Goal: Task Accomplishment & Management: Use online tool/utility

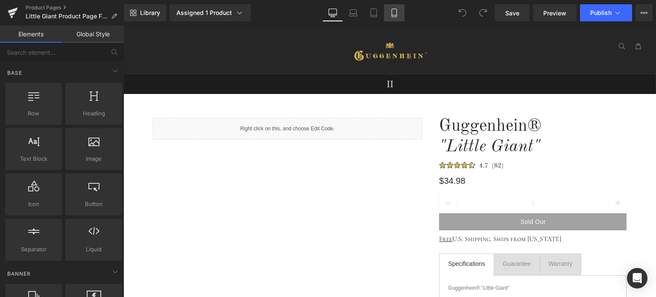
click at [396, 14] on icon at bounding box center [393, 13] width 5 height 8
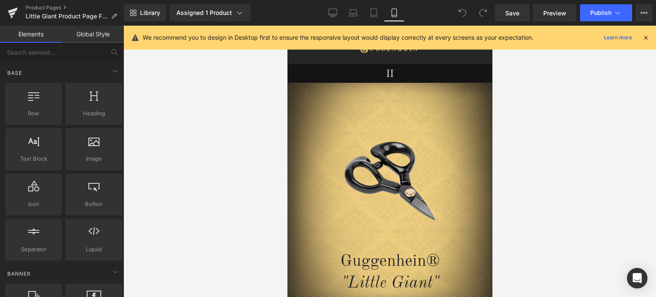
click at [645, 36] on icon at bounding box center [646, 38] width 8 height 8
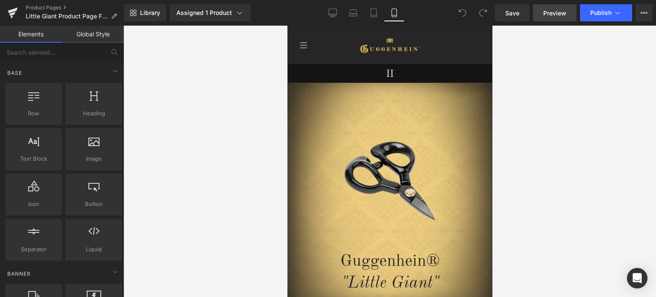
click at [556, 13] on span "Preview" at bounding box center [554, 13] width 23 height 9
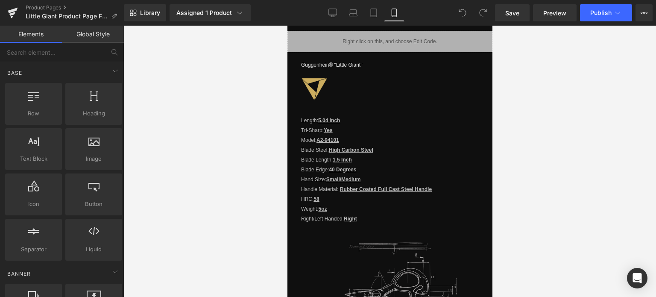
scroll to position [683, 0]
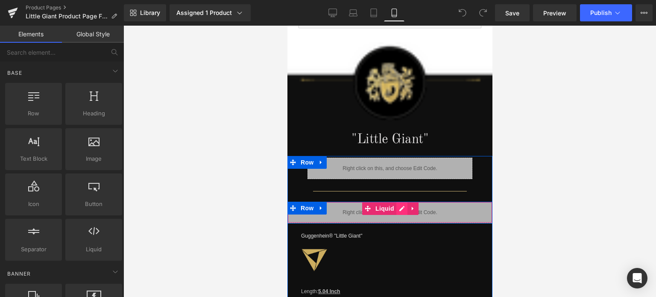
click at [398, 204] on div "Liquid" at bounding box center [389, 211] width 205 height 21
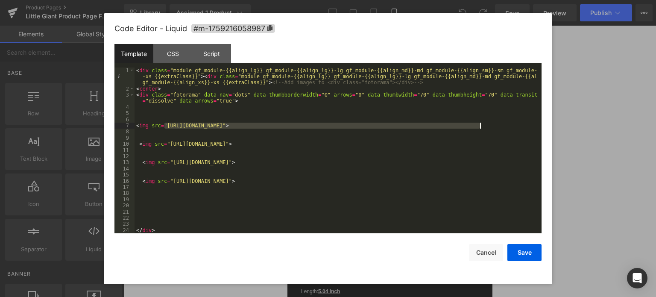
drag, startPoint x: 165, startPoint y: 124, endPoint x: 479, endPoint y: 124, distance: 314.6
click at [479, 124] on div "< div class = "module gf_module-{{align_lg}} gf_module-{{align_lg}}-lg gf_modul…" at bounding box center [335, 162] width 403 height 190
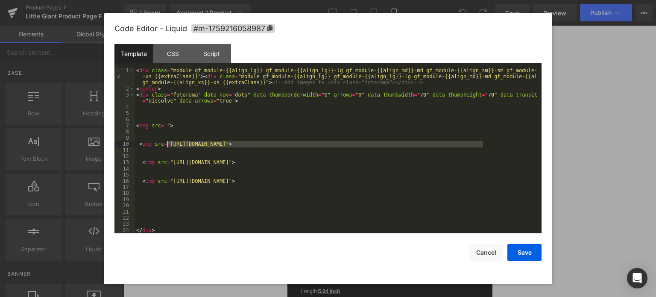
drag, startPoint x: 482, startPoint y: 145, endPoint x: 168, endPoint y: 145, distance: 314.6
click at [168, 145] on div "< div class = "module gf_module-{{align_lg}} gf_module-{{align_lg}}-lg gf_modul…" at bounding box center [335, 162] width 403 height 190
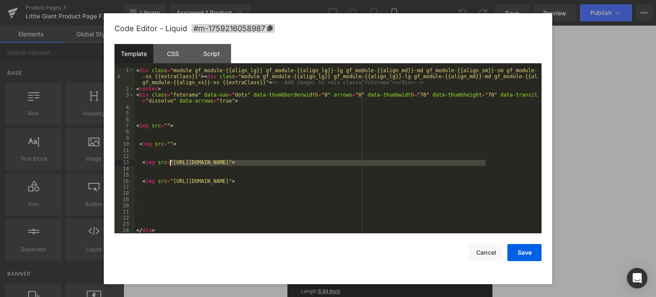
drag, startPoint x: 485, startPoint y: 162, endPoint x: 169, endPoint y: 164, distance: 316.3
click at [169, 164] on div "< div class = "module gf_module-{{align_lg}} gf_module-{{align_lg}}-lg gf_modul…" at bounding box center [335, 162] width 403 height 190
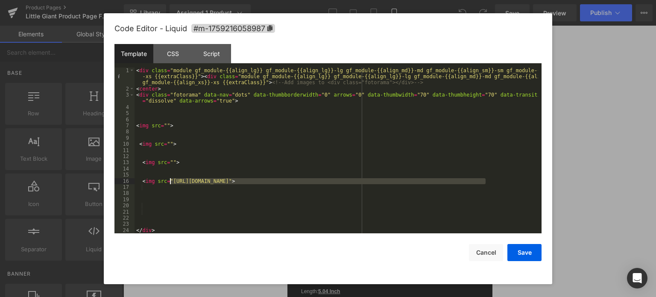
drag, startPoint x: 485, startPoint y: 181, endPoint x: 170, endPoint y: 183, distance: 315.1
click at [170, 183] on div "< div class = "module gf_module-{{align_lg}} gf_module-{{align_lg}}-lg gf_modul…" at bounding box center [335, 162] width 403 height 190
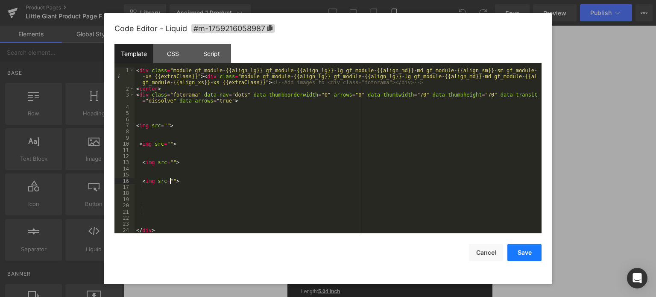
click at [526, 251] on button "Save" at bounding box center [524, 252] width 34 height 17
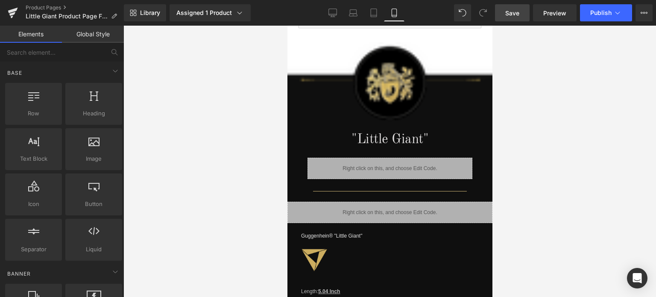
click at [511, 14] on span "Save" at bounding box center [512, 13] width 14 height 9
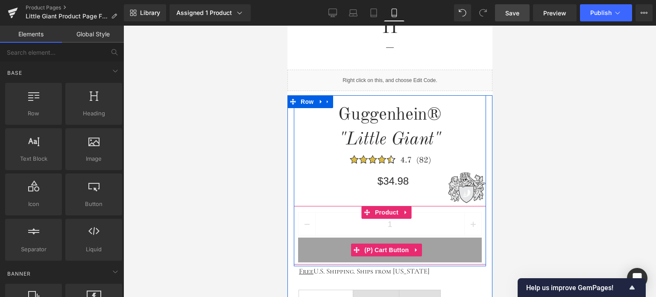
scroll to position [299, 0]
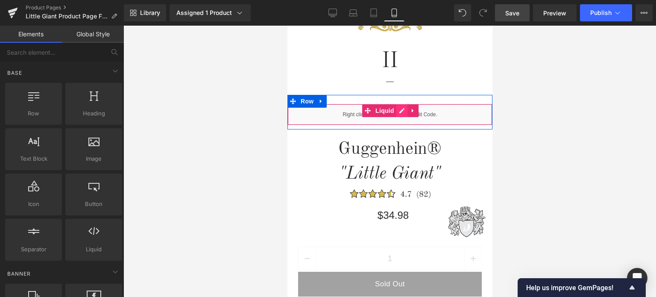
click at [397, 111] on div "Liquid" at bounding box center [389, 114] width 205 height 21
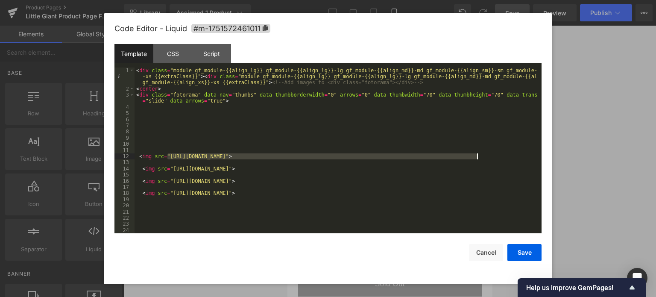
drag, startPoint x: 167, startPoint y: 156, endPoint x: 478, endPoint y: 156, distance: 310.4
click at [478, 156] on div "< div class = "module gf_module-{{align_lg}} gf_module-{{align_lg}}-lg gf_modul…" at bounding box center [335, 162] width 403 height 190
click at [526, 253] on button "Save" at bounding box center [524, 252] width 34 height 17
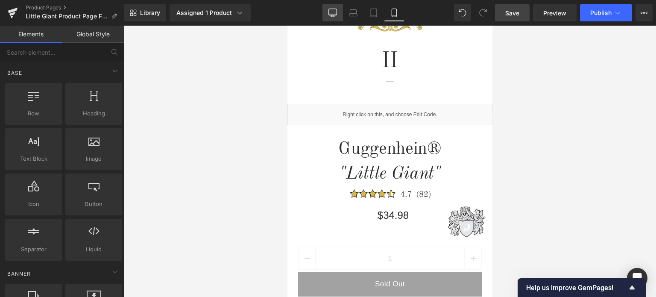
click at [335, 11] on icon at bounding box center [332, 13] width 9 height 9
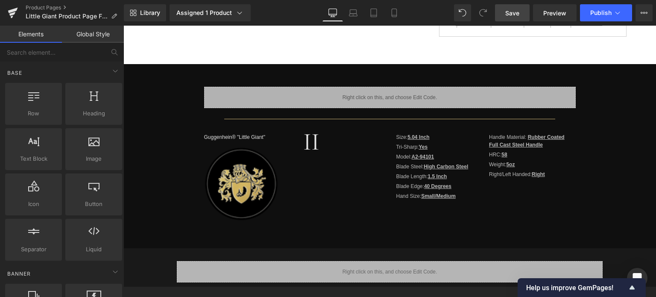
scroll to position [68, 0]
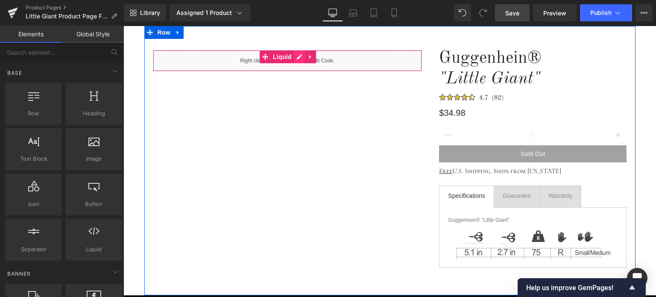
click at [295, 59] on div "Liquid" at bounding box center [287, 60] width 269 height 21
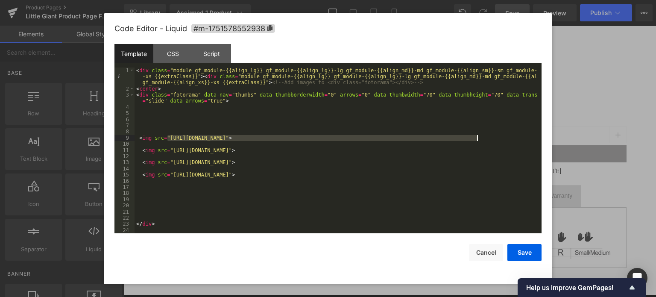
drag, startPoint x: 167, startPoint y: 140, endPoint x: 476, endPoint y: 138, distance: 309.1
click at [476, 138] on div "< div class = "module gf_module-{{align_lg}} gf_module-{{align_lg}}-lg gf_modul…" at bounding box center [335, 162] width 403 height 190
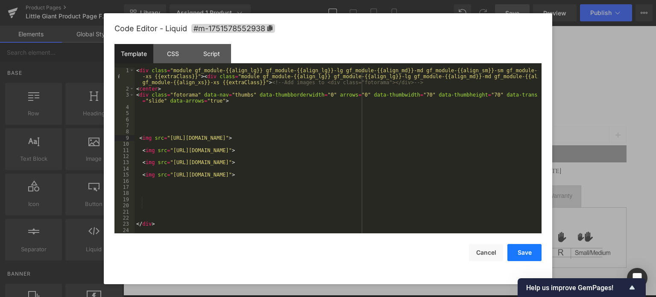
click at [528, 251] on button "Save" at bounding box center [524, 252] width 34 height 17
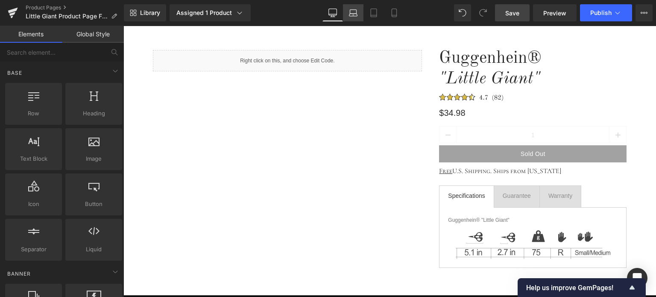
click at [355, 14] on icon at bounding box center [353, 13] width 9 height 9
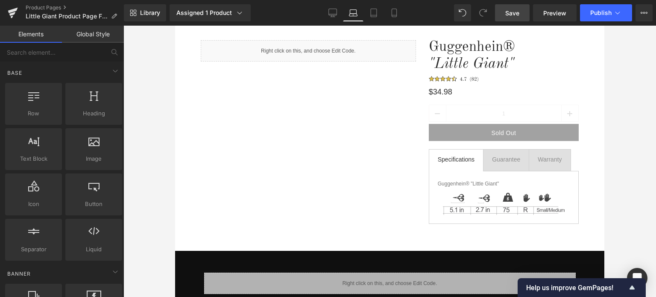
scroll to position [38, 0]
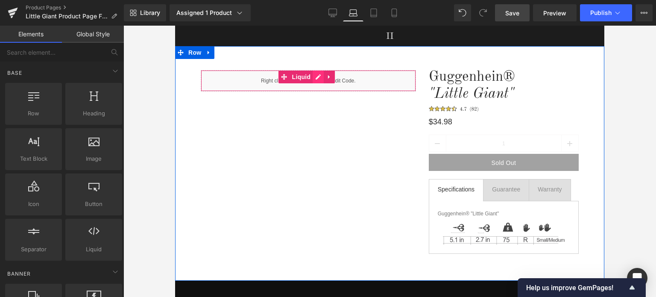
click at [317, 78] on div "Liquid" at bounding box center [308, 80] width 215 height 21
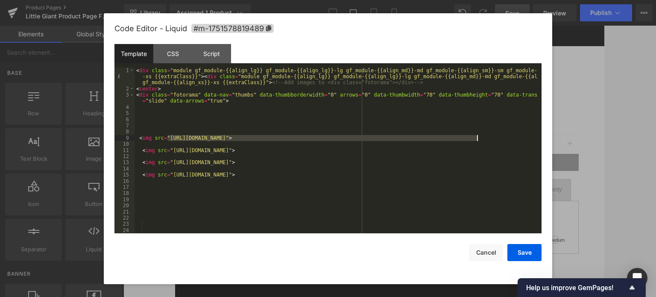
drag, startPoint x: 175, startPoint y: 139, endPoint x: 476, endPoint y: 140, distance: 301.4
click at [476, 140] on div "< div class = "module gf_module-{{align_lg}} gf_module-{{align_lg}}-lg gf_modul…" at bounding box center [335, 162] width 403 height 190
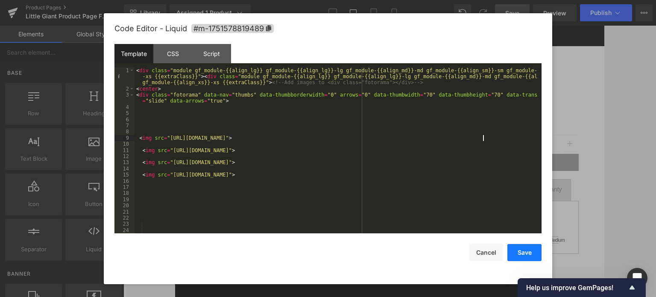
click at [531, 254] on button "Save" at bounding box center [524, 252] width 34 height 17
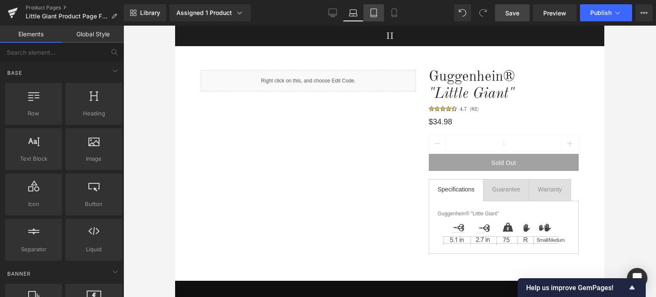
click at [377, 15] on icon at bounding box center [373, 13] width 9 height 9
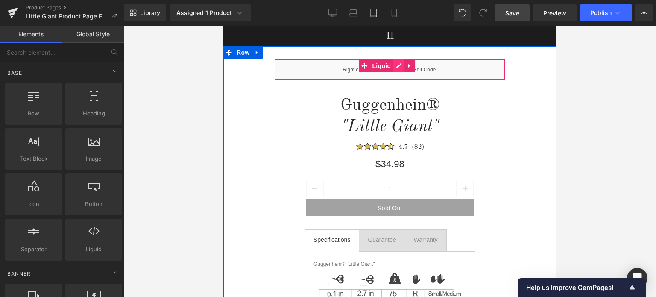
click at [397, 70] on div "Liquid" at bounding box center [389, 69] width 231 height 21
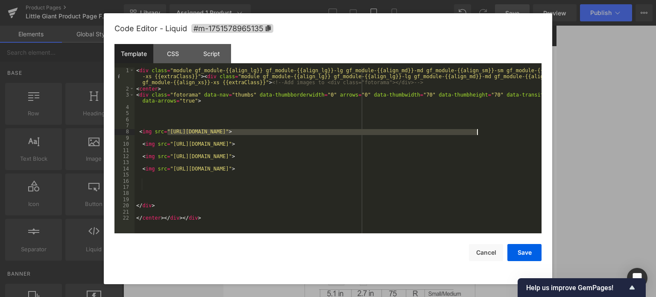
drag, startPoint x: 168, startPoint y: 130, endPoint x: 477, endPoint y: 134, distance: 309.1
click at [477, 134] on div "< div class = "module gf_module-{{align_lg}} gf_module-{{align_lg}}-lg gf_modul…" at bounding box center [337, 162] width 407 height 190
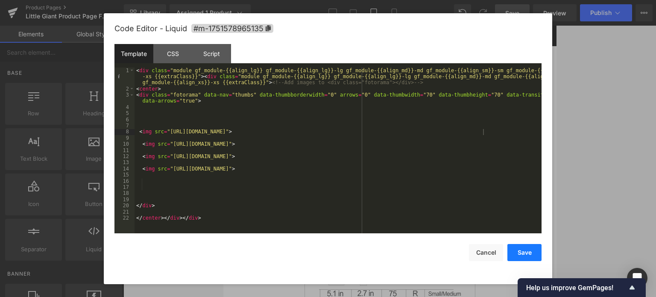
click at [522, 252] on button "Save" at bounding box center [524, 252] width 34 height 17
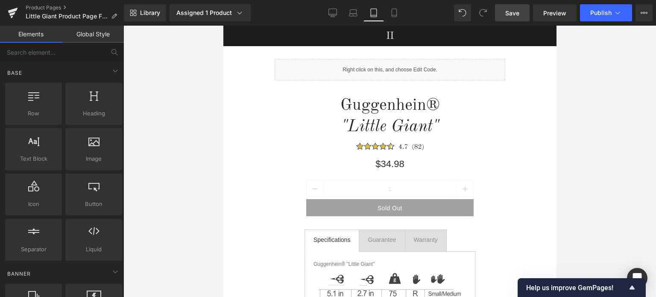
click at [516, 14] on span "Save" at bounding box center [512, 13] width 14 height 9
click at [392, 14] on icon at bounding box center [393, 13] width 5 height 8
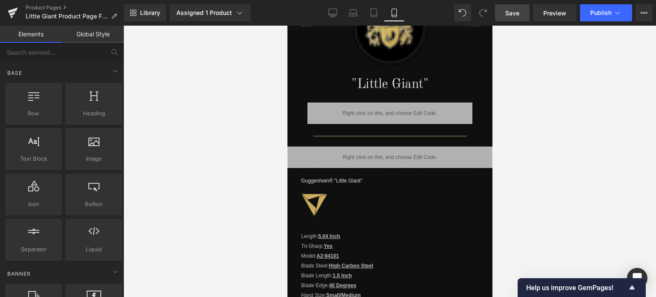
scroll to position [836, 0]
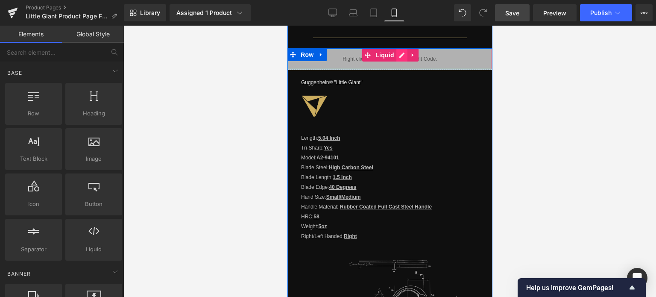
click at [396, 53] on div "Liquid" at bounding box center [389, 58] width 205 height 21
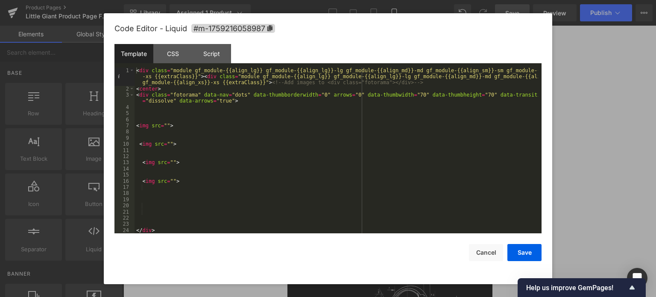
click at [164, 126] on div "< div class = "module gf_module-{{align_lg}} gf_module-{{align_lg}}-lg gf_modul…" at bounding box center [335, 162] width 403 height 190
click at [168, 144] on div "< div class = "module gf_module-{{align_lg}} gf_module-{{align_lg}}-lg gf_modul…" at bounding box center [335, 162] width 403 height 190
click at [169, 161] on div "< div class = "module gf_module-{{align_lg}} gf_module-{{align_lg}}-lg gf_modul…" at bounding box center [335, 162] width 403 height 190
click at [169, 181] on div "< div class = "module gf_module-{{align_lg}} gf_module-{{align_lg}}-lg gf_modul…" at bounding box center [335, 162] width 403 height 190
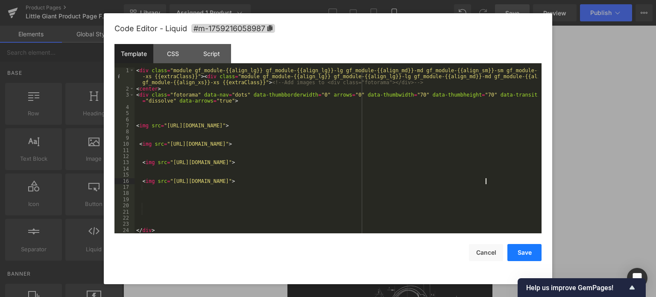
click at [523, 254] on button "Save" at bounding box center [524, 252] width 34 height 17
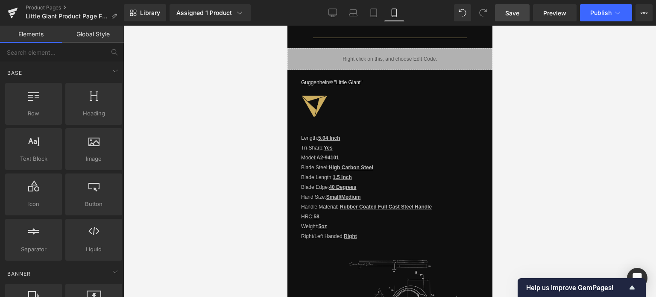
click at [515, 12] on span "Save" at bounding box center [512, 13] width 14 height 9
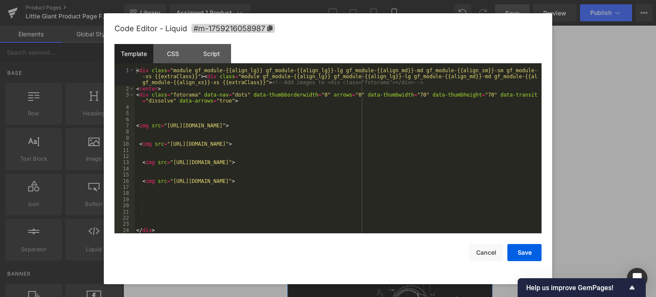
click at [396, 54] on div "Liquid" at bounding box center [389, 58] width 205 height 21
drag, startPoint x: 171, startPoint y: 182, endPoint x: 484, endPoint y: 182, distance: 313.3
click at [484, 182] on div "< div class = "module gf_module-{{align_lg}} gf_module-{{align_lg}}-lg gf_modul…" at bounding box center [335, 162] width 403 height 190
drag, startPoint x: 485, startPoint y: 164, endPoint x: 170, endPoint y: 164, distance: 314.6
click at [170, 164] on div "< div class = "module gf_module-{{align_lg}} gf_module-{{align_lg}}-lg gf_modul…" at bounding box center [335, 162] width 403 height 190
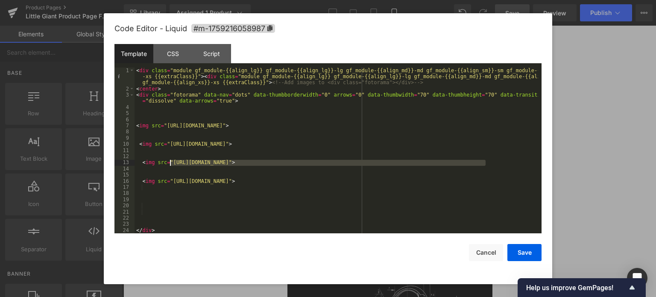
click at [511, 209] on div "< div class = "module gf_module-{{align_lg}} gf_module-{{align_lg}}-lg gf_modul…" at bounding box center [335, 162] width 403 height 190
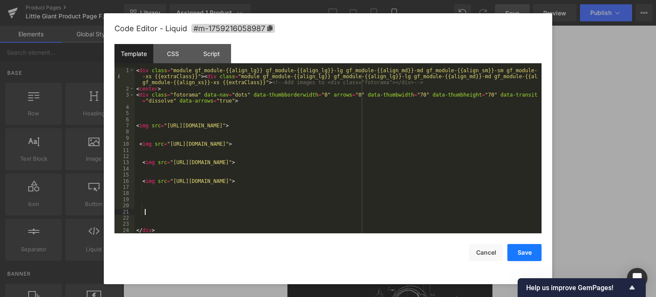
click at [523, 249] on button "Save" at bounding box center [524, 252] width 34 height 17
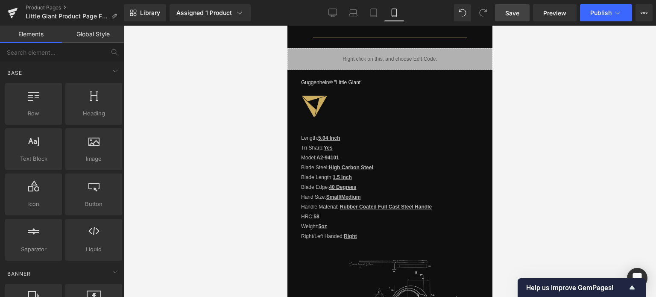
click at [519, 10] on span "Save" at bounding box center [512, 13] width 14 height 9
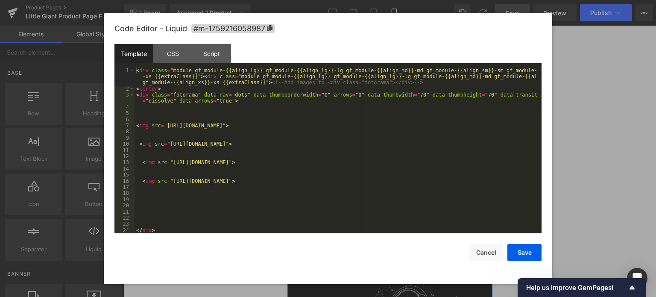
drag, startPoint x: 399, startPoint y: 54, endPoint x: 674, endPoint y: 88, distance: 277.0
click at [399, 54] on div "Liquid" at bounding box center [389, 58] width 205 height 21
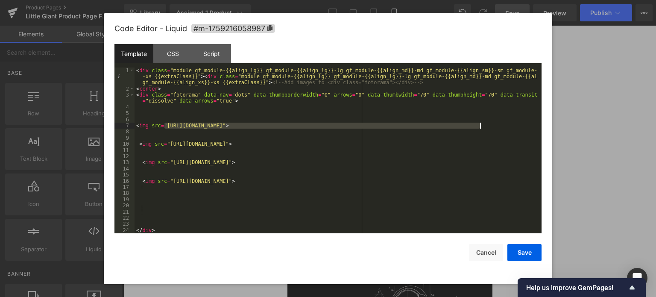
drag, startPoint x: 185, startPoint y: 127, endPoint x: 479, endPoint y: 126, distance: 294.1
click at [479, 126] on div "< div class = "module gf_module-{{align_lg}} gf_module-{{align_lg}}-lg gf_modul…" at bounding box center [335, 162] width 403 height 190
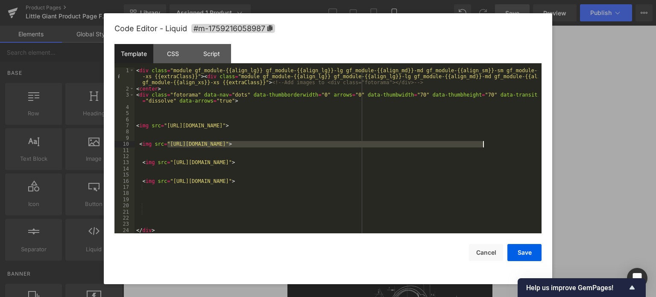
drag, startPoint x: 167, startPoint y: 144, endPoint x: 475, endPoint y: 144, distance: 307.4
click at [481, 146] on div "< div class = "module gf_module-{{align_lg}} gf_module-{{align_lg}}-lg gf_modul…" at bounding box center [335, 162] width 403 height 190
drag, startPoint x: 482, startPoint y: 144, endPoint x: 167, endPoint y: 143, distance: 314.6
click at [167, 143] on div "< div class = "module gf_module-{{align_lg}} gf_module-{{align_lg}}-lg gf_modul…" at bounding box center [335, 162] width 403 height 190
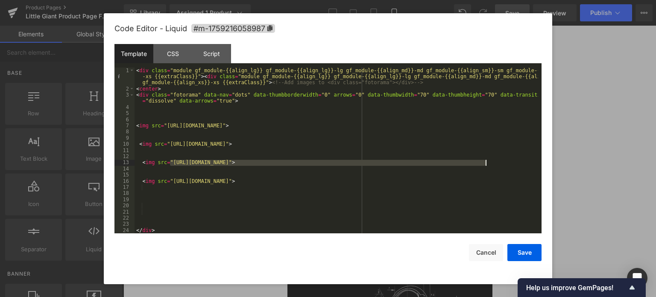
drag, startPoint x: 171, startPoint y: 163, endPoint x: 485, endPoint y: 166, distance: 313.8
click at [485, 166] on div "< div class = "module gf_module-{{align_lg}} gf_module-{{align_lg}}-lg gf_modul…" at bounding box center [335, 162] width 403 height 190
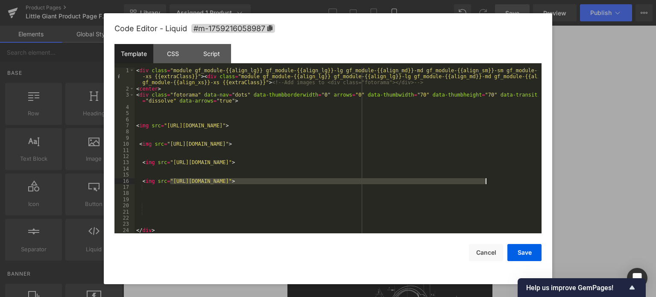
drag, startPoint x: 171, startPoint y: 181, endPoint x: 485, endPoint y: 181, distance: 313.8
click at [485, 181] on div "< div class = "module gf_module-{{align_lg}} gf_module-{{align_lg}}-lg gf_modul…" at bounding box center [335, 162] width 403 height 190
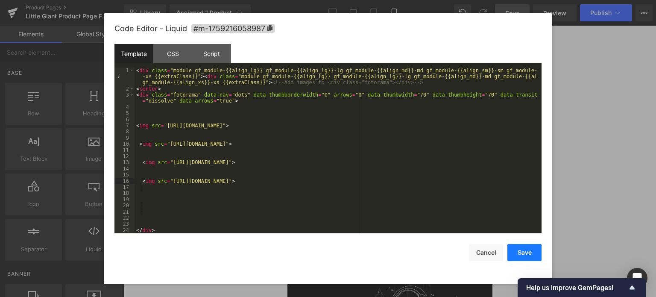
click at [528, 251] on button "Save" at bounding box center [524, 252] width 34 height 17
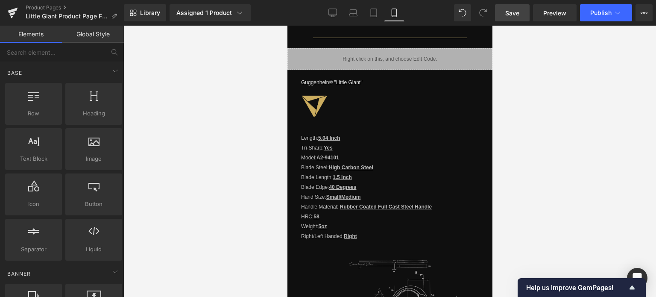
click at [511, 15] on span "Save" at bounding box center [512, 13] width 14 height 9
